Goal: Navigation & Orientation: Understand site structure

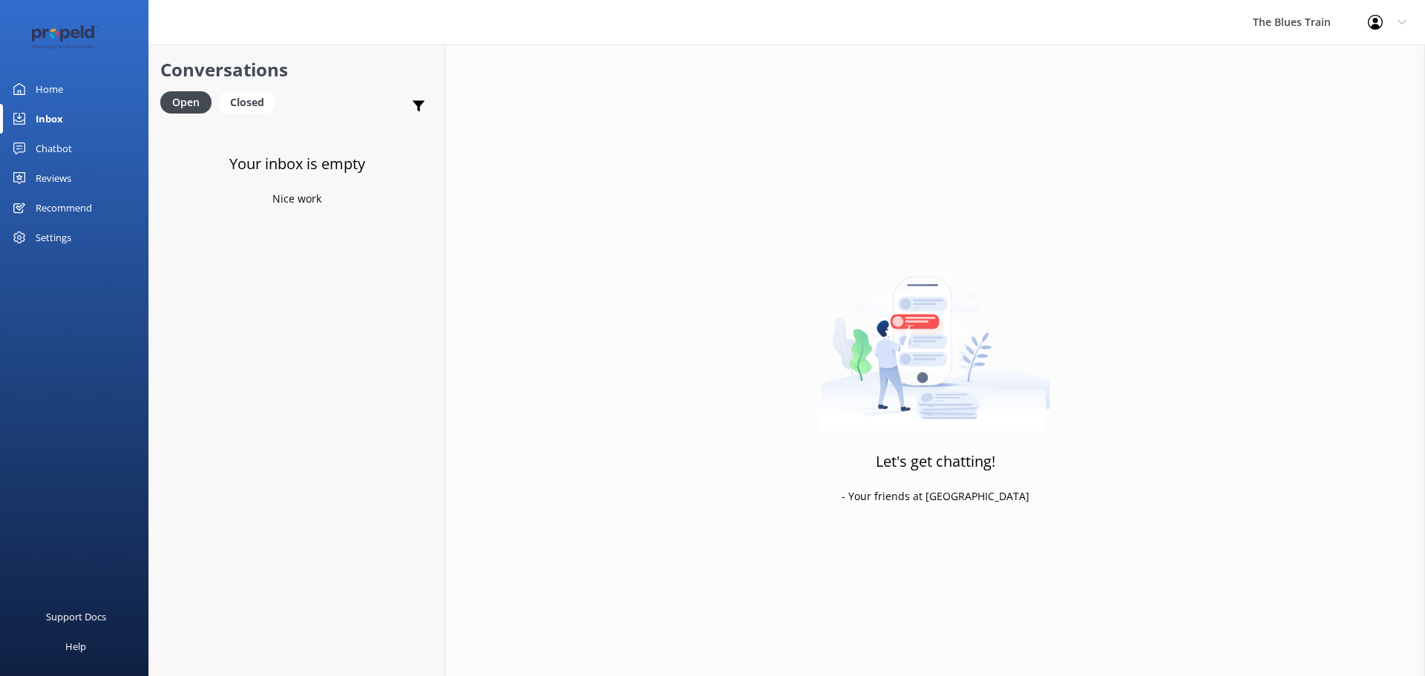
click at [76, 94] on link "Home" at bounding box center [74, 89] width 148 height 30
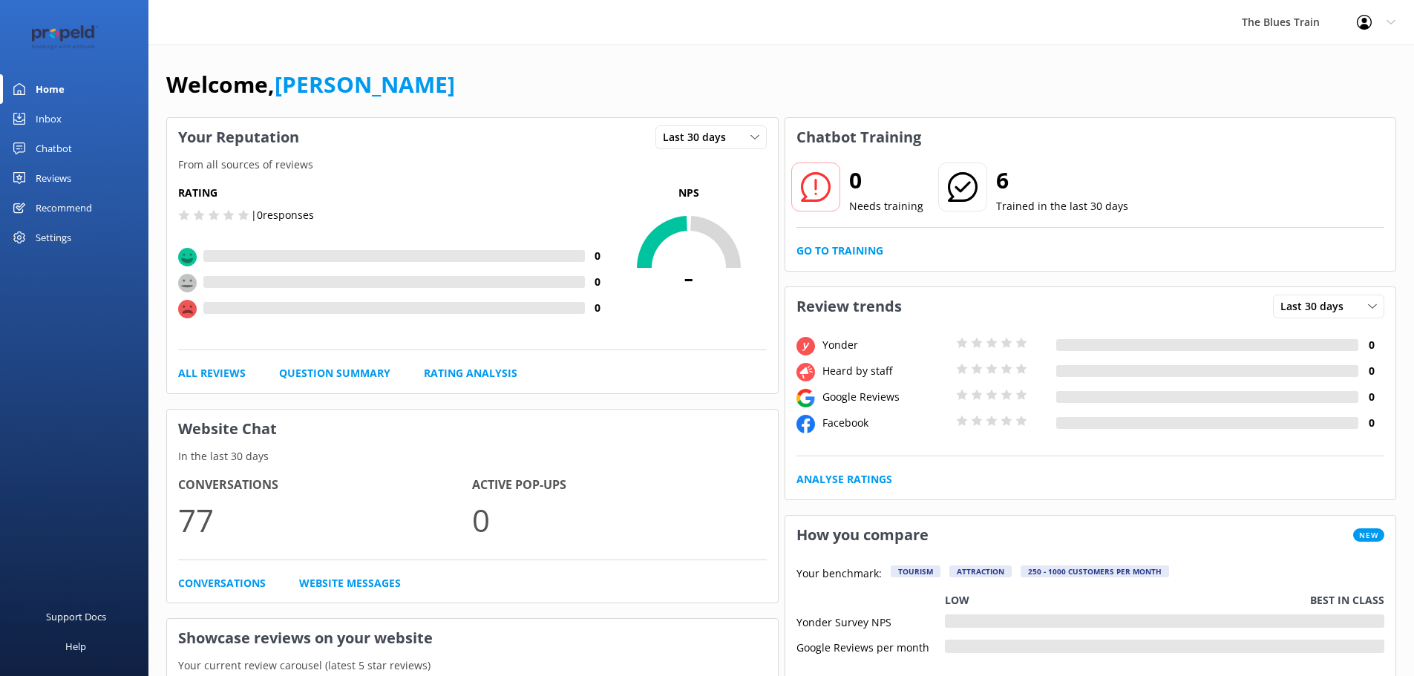
click at [79, 142] on link "Chatbot" at bounding box center [74, 149] width 148 height 30
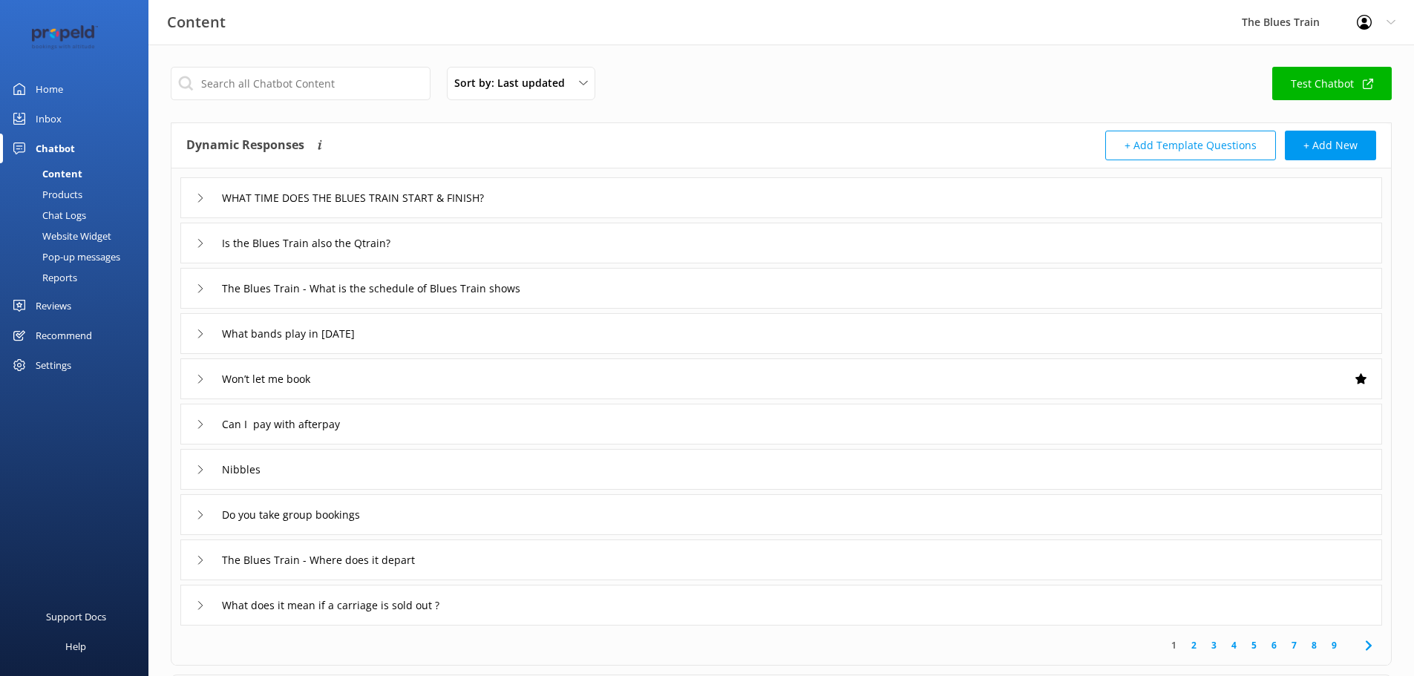
click at [44, 212] on div "Chat Logs" at bounding box center [47, 215] width 77 height 21
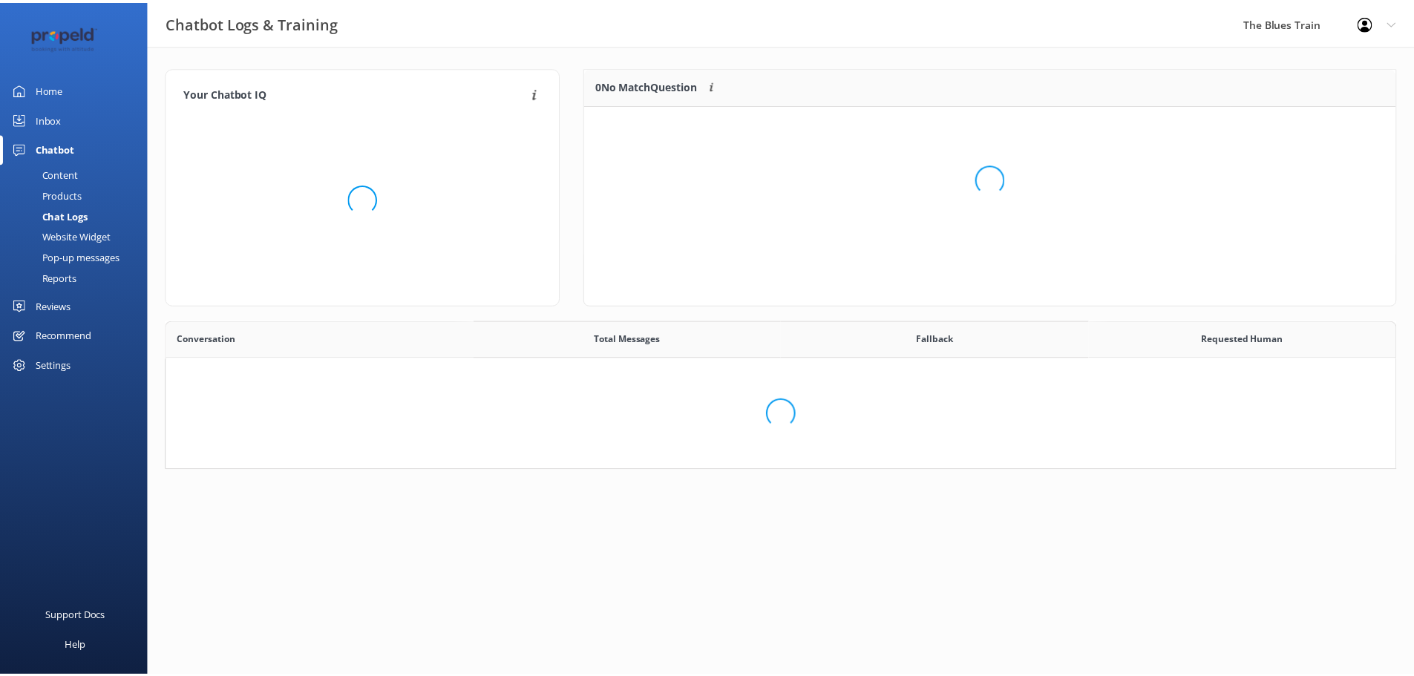
scroll to position [12, 12]
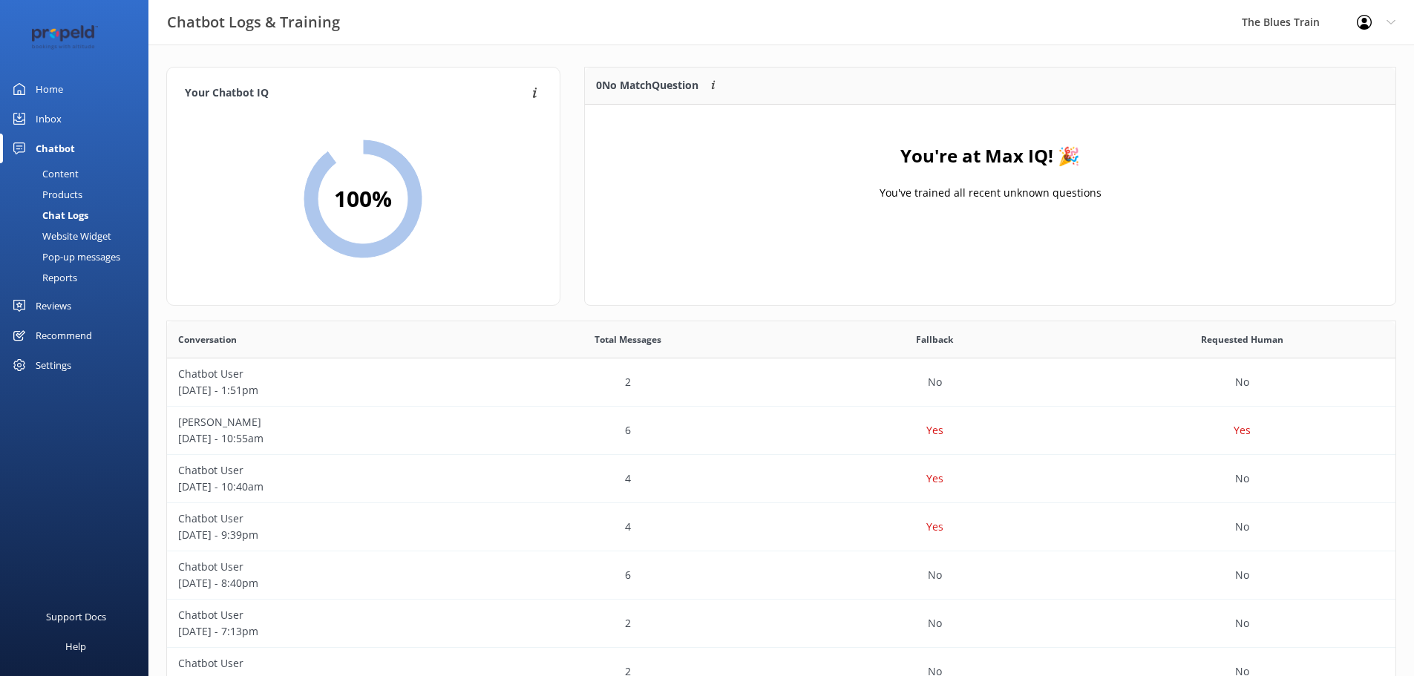
click at [77, 80] on link "Home" at bounding box center [74, 89] width 148 height 30
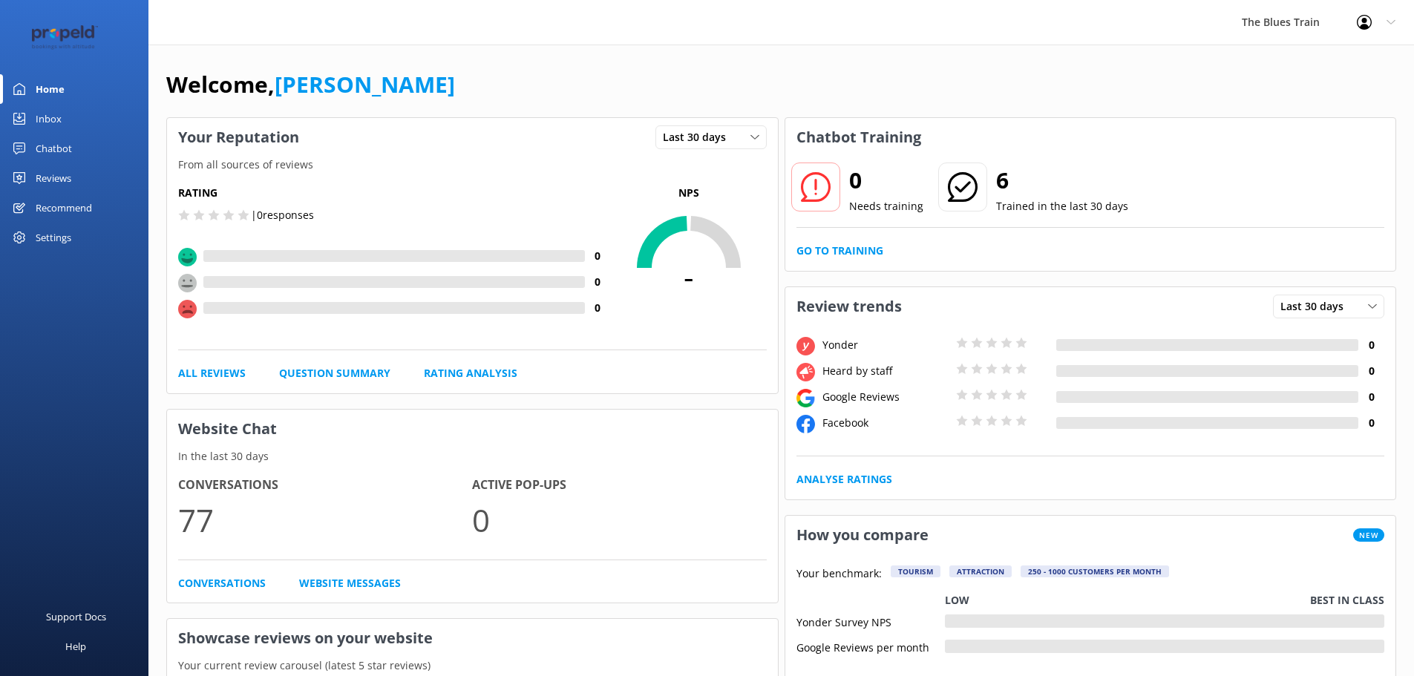
click at [82, 115] on link "Inbox" at bounding box center [74, 119] width 148 height 30
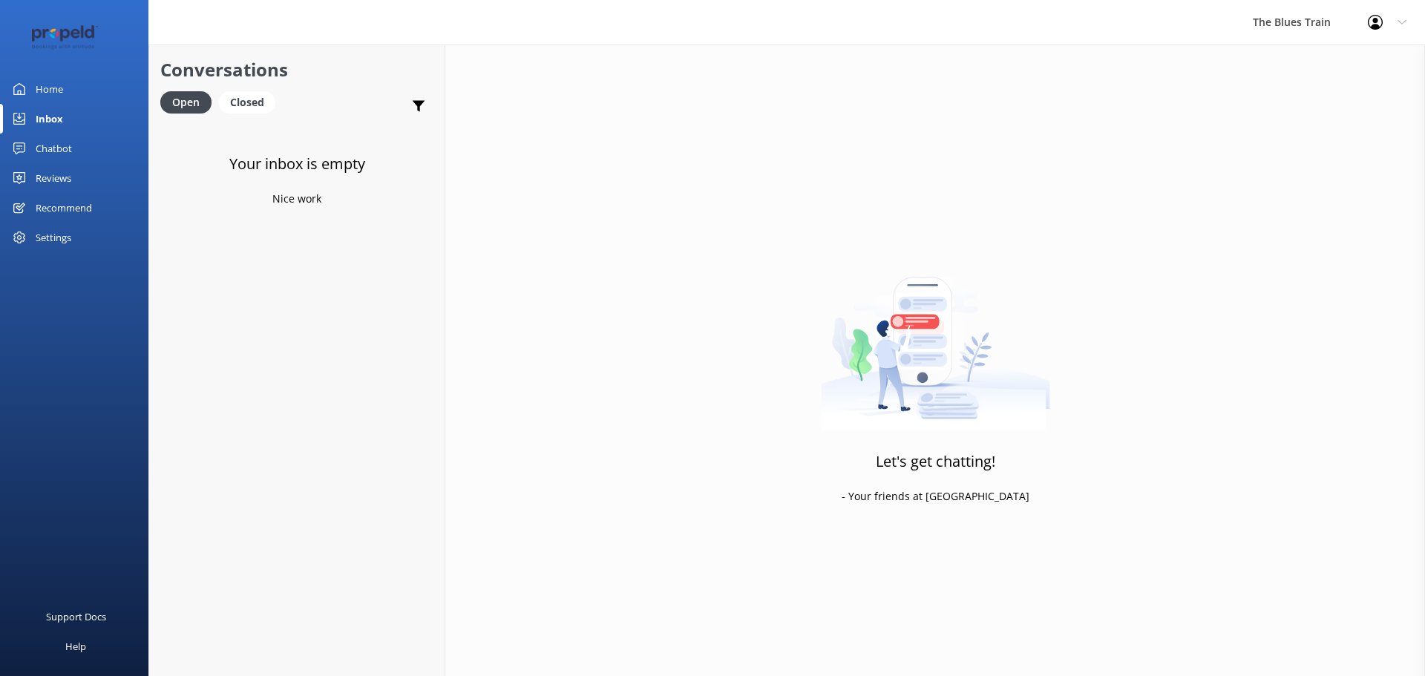
click at [65, 84] on link "Home" at bounding box center [74, 89] width 148 height 30
